Goal: Check status

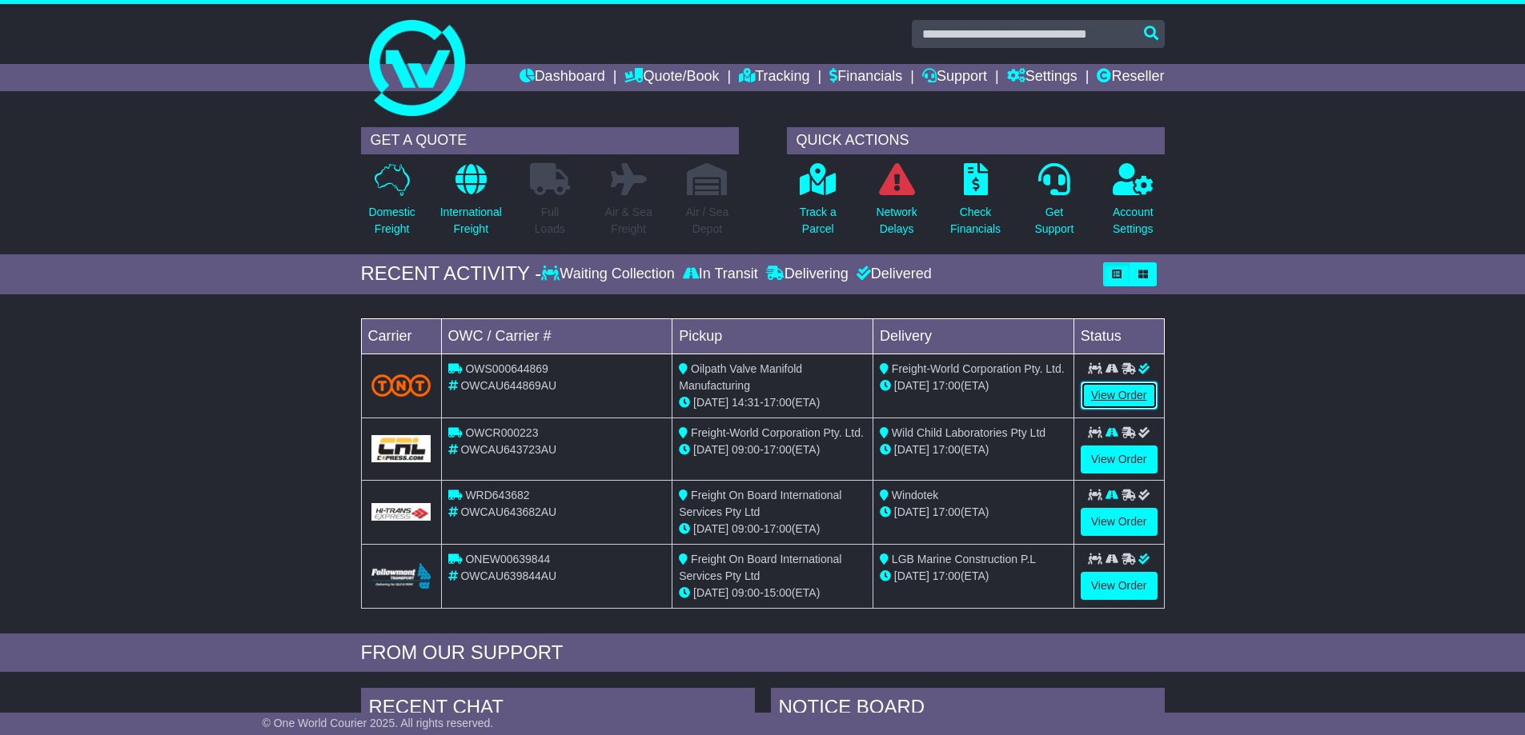
click at [1106, 389] on link "View Order" at bounding box center [1118, 396] width 77 height 28
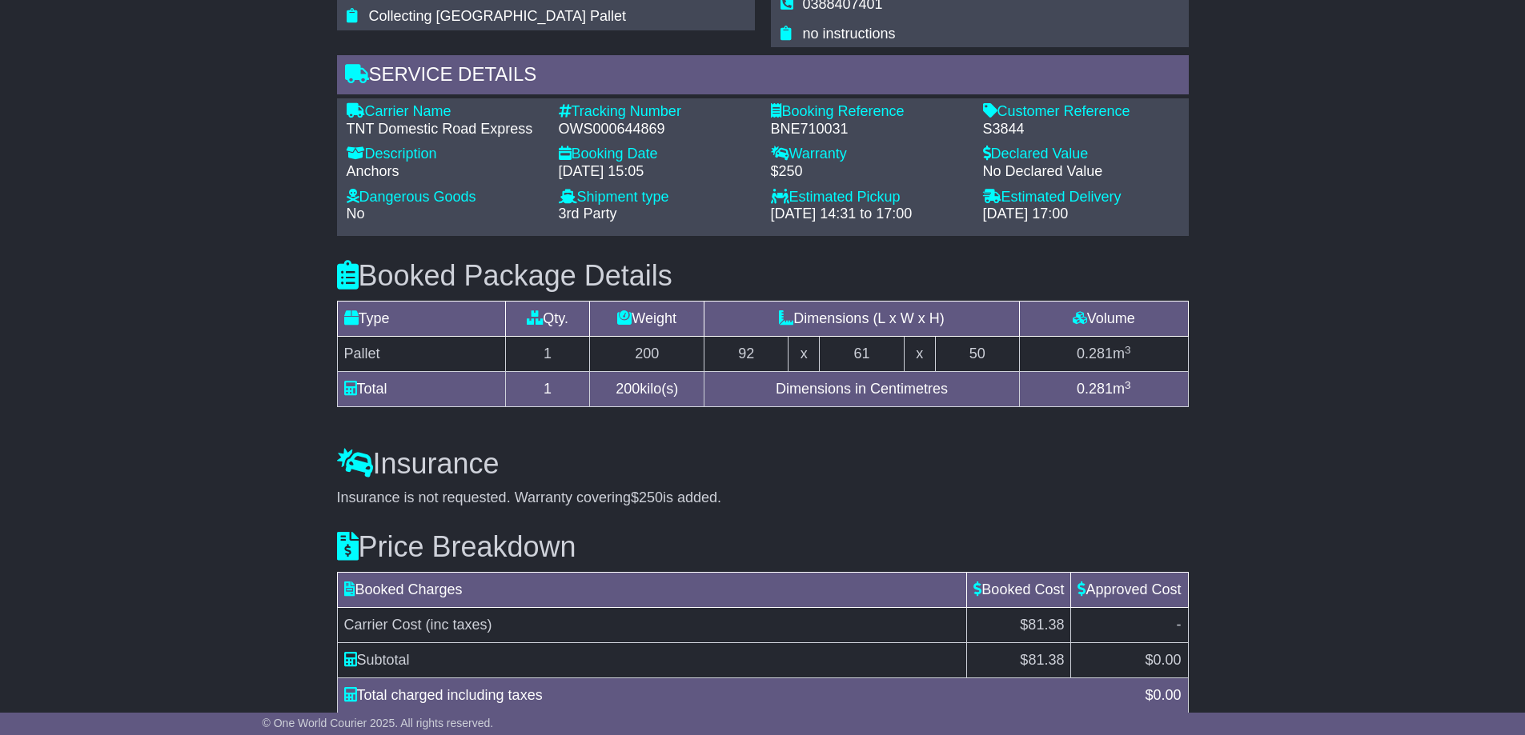
scroll to position [1280, 0]
